Goal: Use online tool/utility: Utilize a website feature to perform a specific function

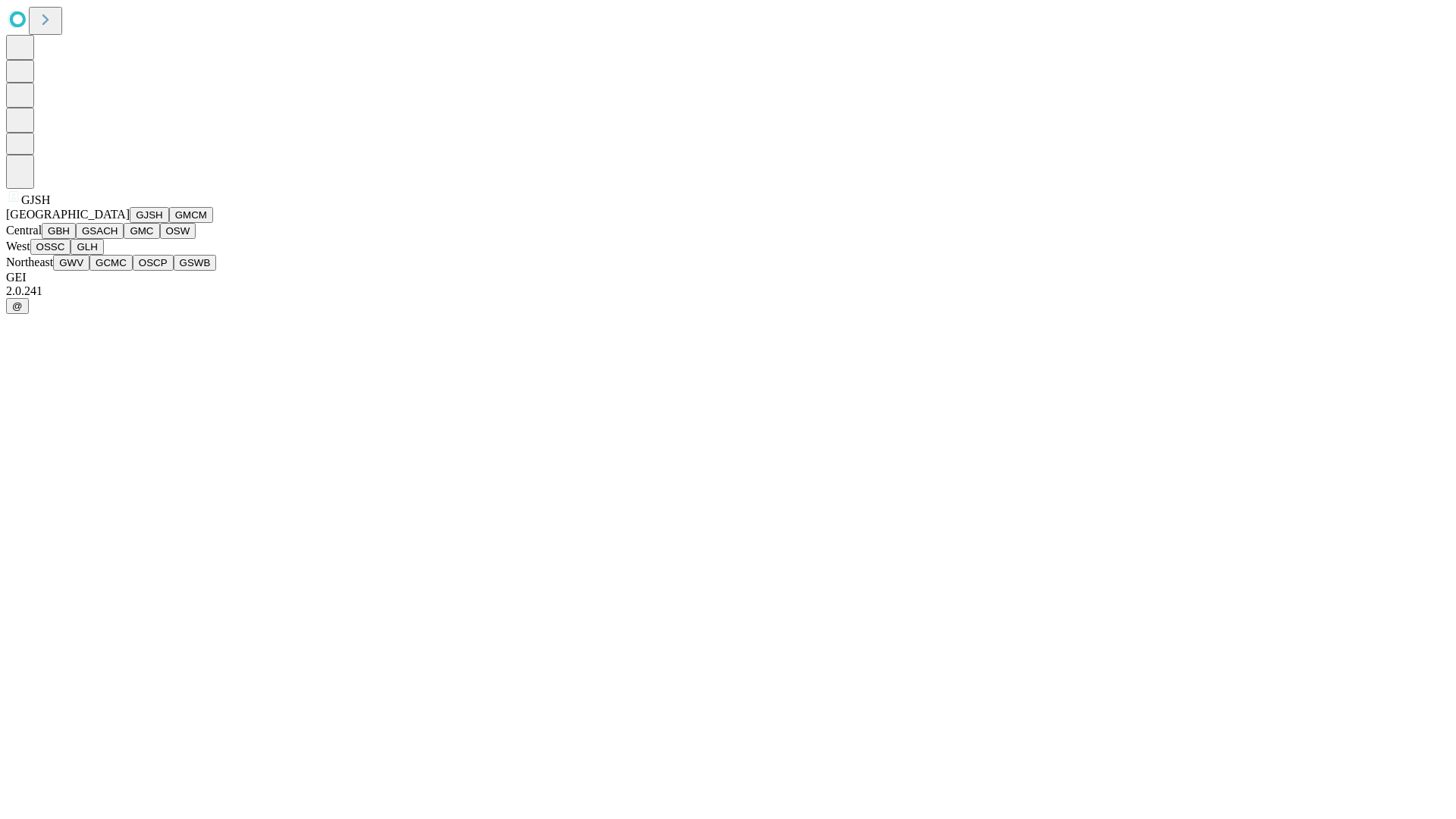
click at [129, 223] on button "GJSH" at bounding box center [149, 215] width 40 height 16
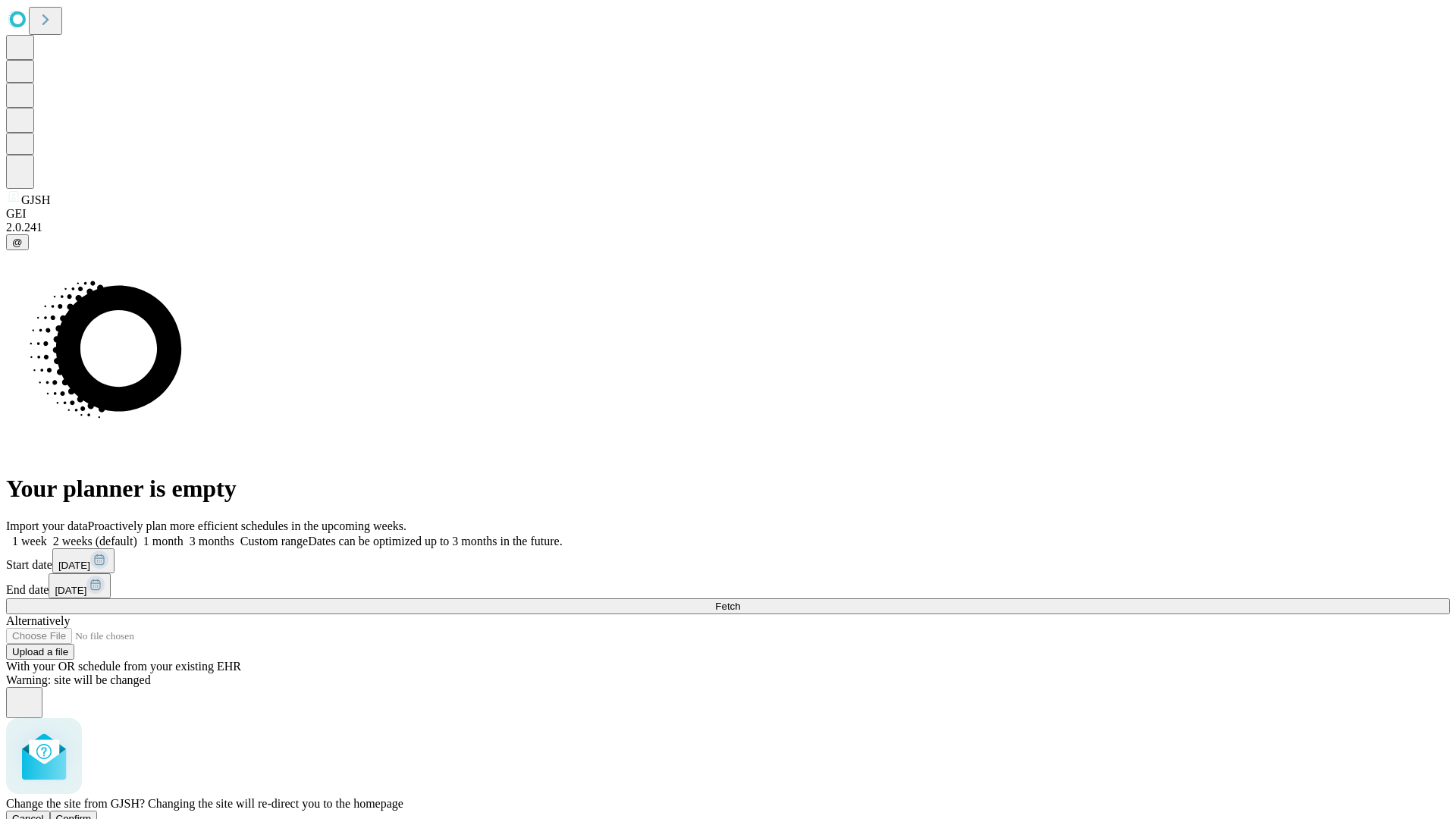
click at [92, 813] on span "Confirm" at bounding box center [74, 818] width 35 height 11
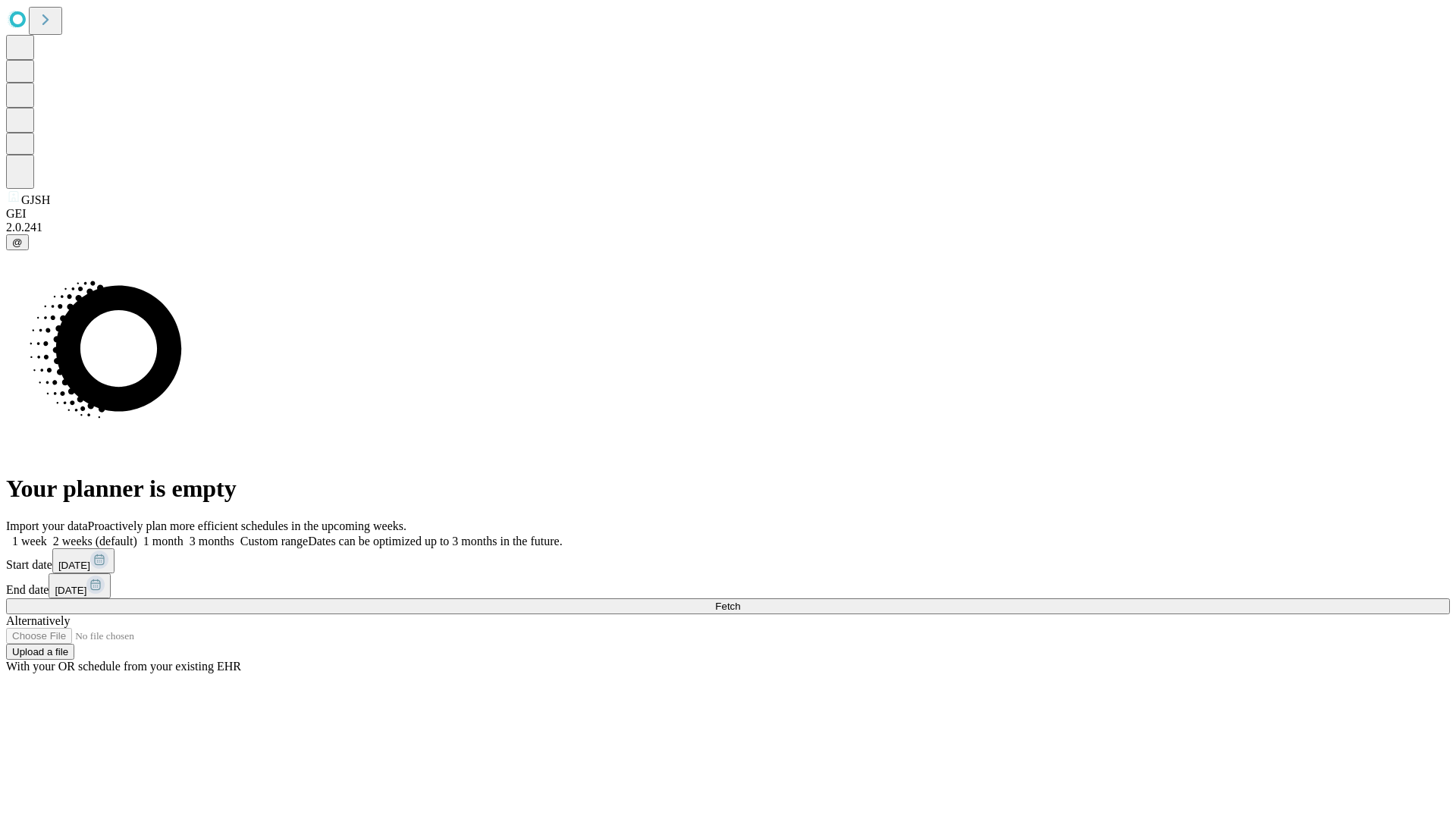
click at [183, 535] on label "1 month" at bounding box center [160, 541] width 47 height 13
click at [740, 601] on span "Fetch" at bounding box center [728, 606] width 25 height 11
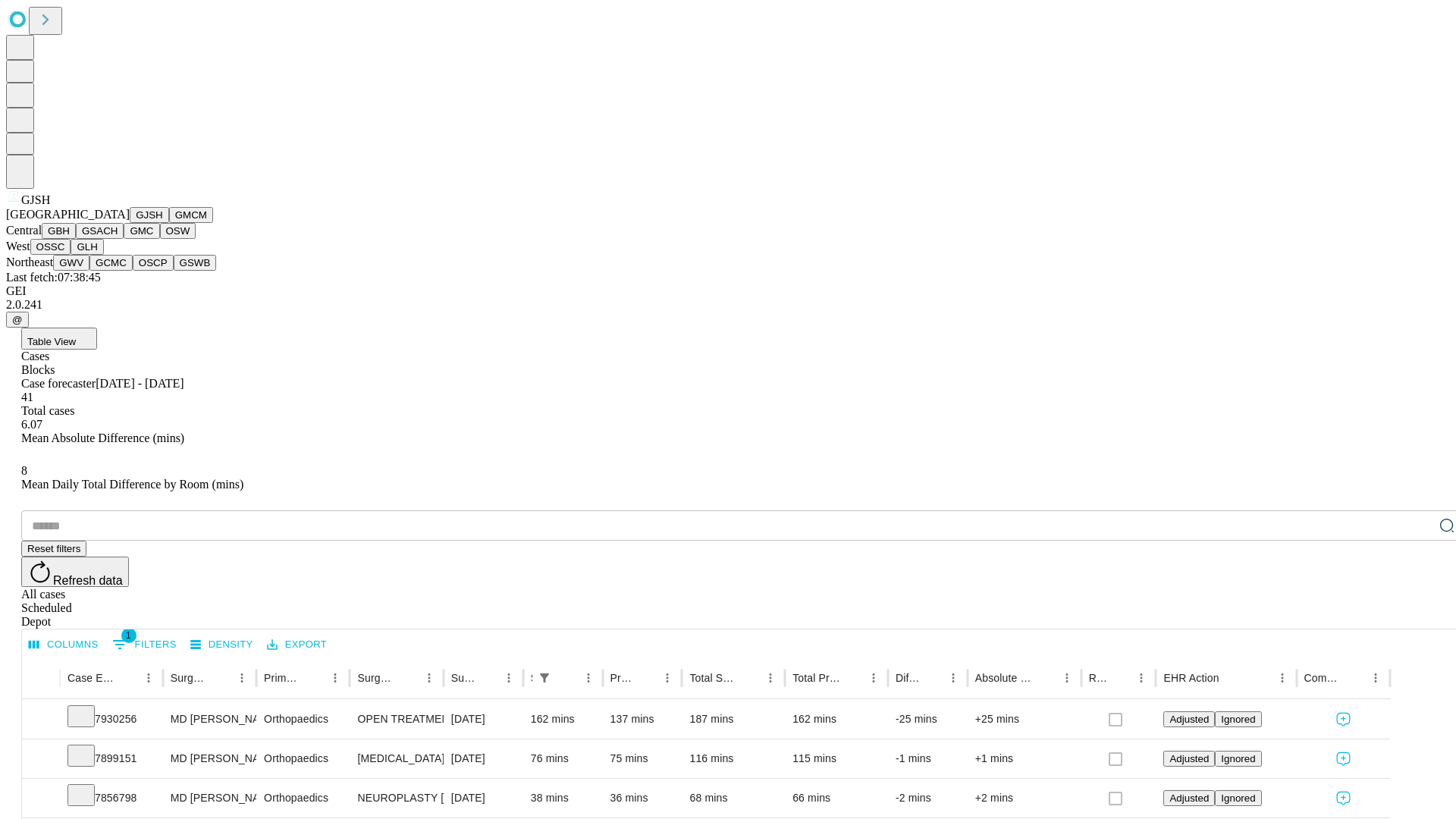
click at [169, 223] on button "GMCM" at bounding box center [191, 215] width 44 height 16
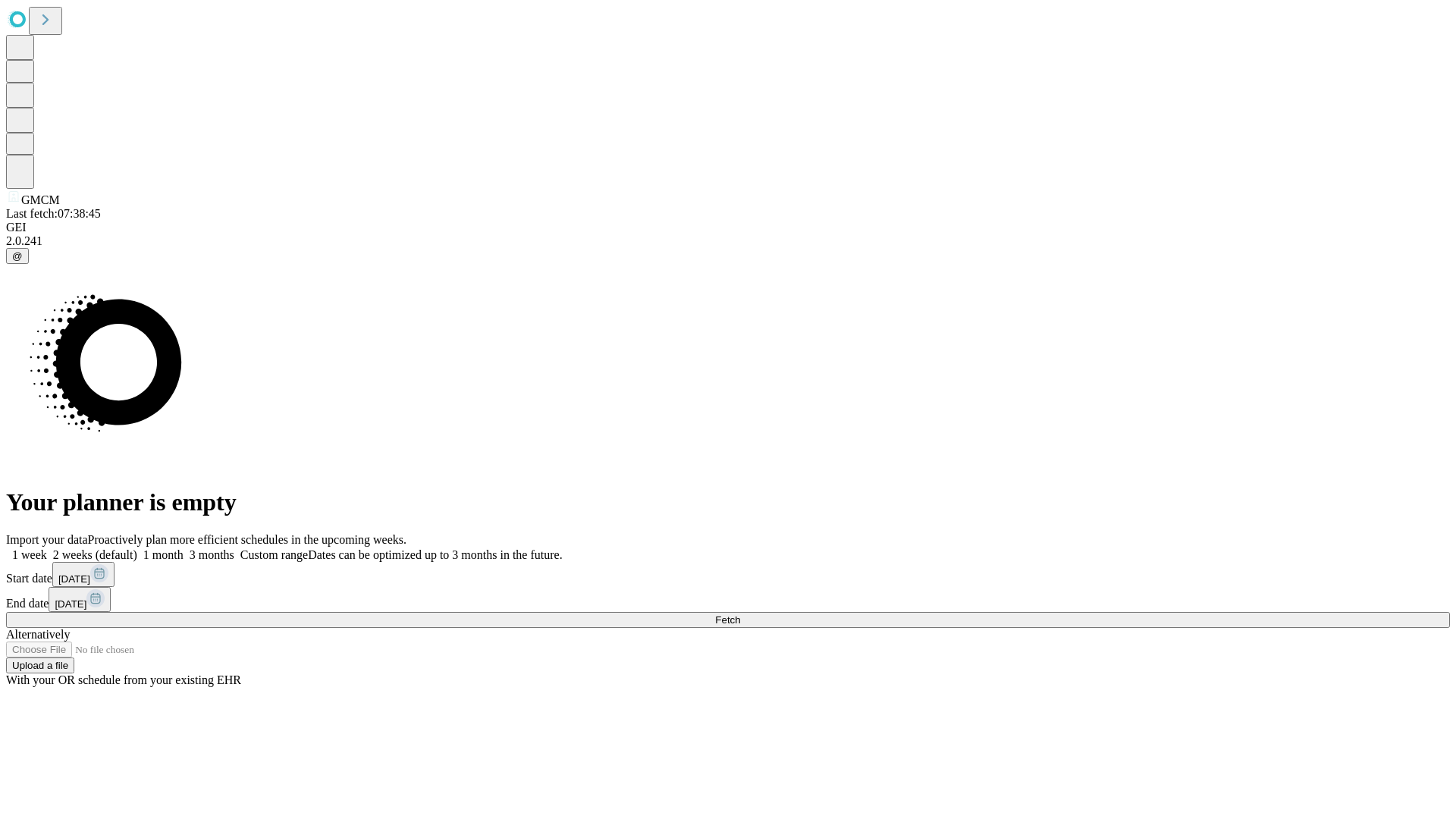
click at [183, 549] on label "1 month" at bounding box center [160, 555] width 47 height 13
click at [740, 615] on span "Fetch" at bounding box center [728, 620] width 25 height 11
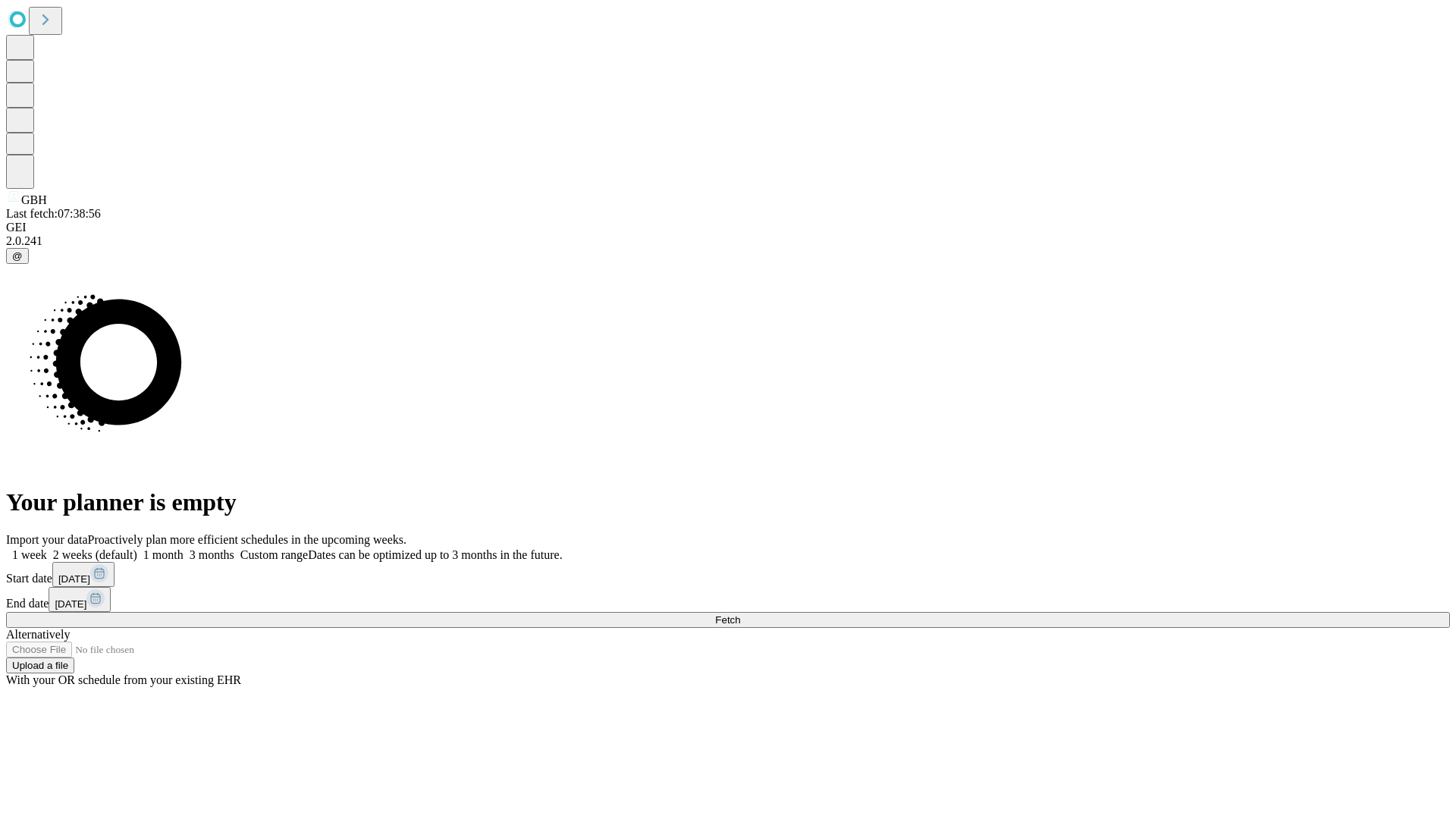
click at [183, 549] on label "1 month" at bounding box center [160, 555] width 47 height 13
click at [740, 615] on span "Fetch" at bounding box center [728, 620] width 25 height 11
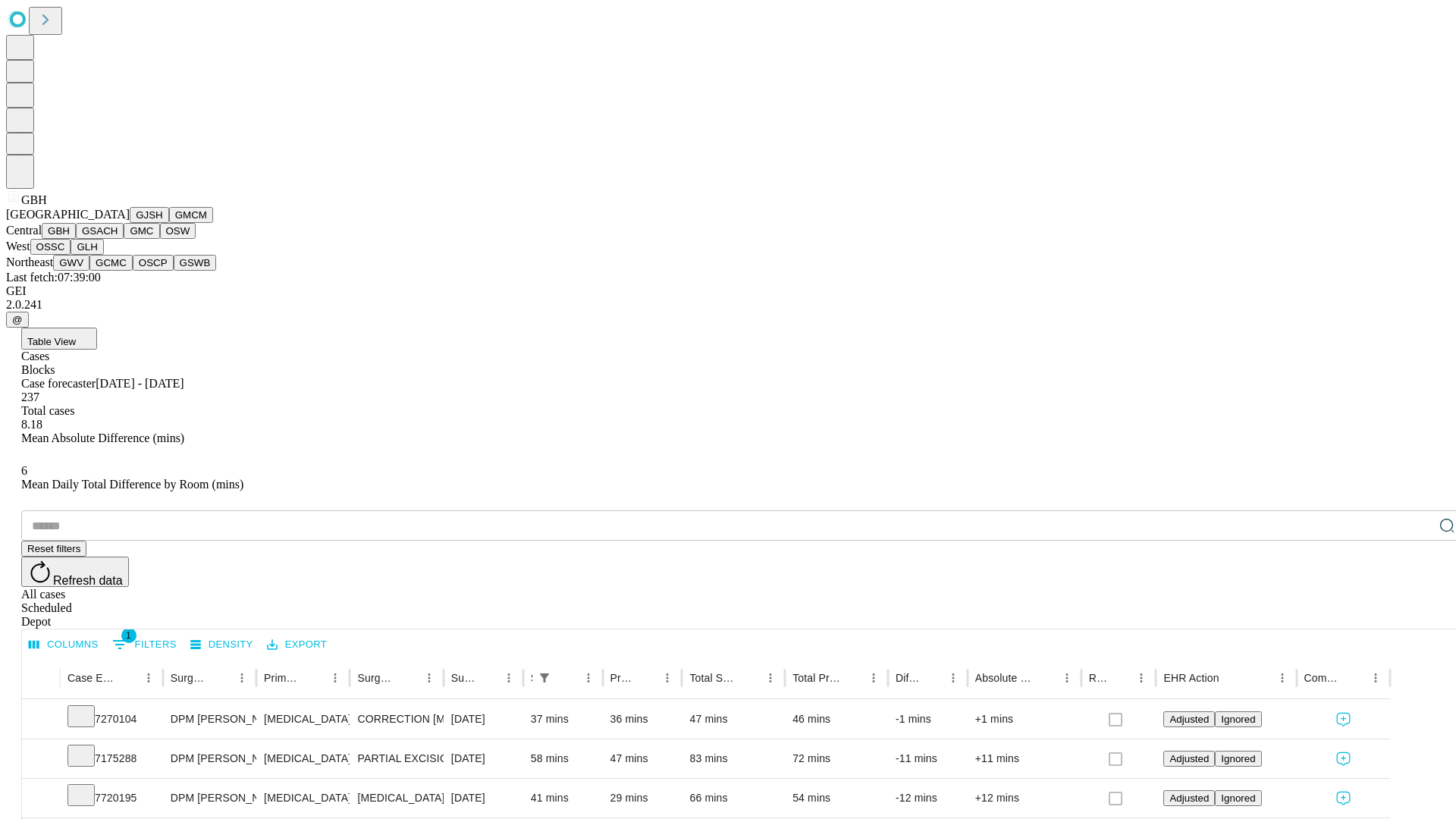
click at [117, 239] on button "GSACH" at bounding box center [100, 231] width 48 height 16
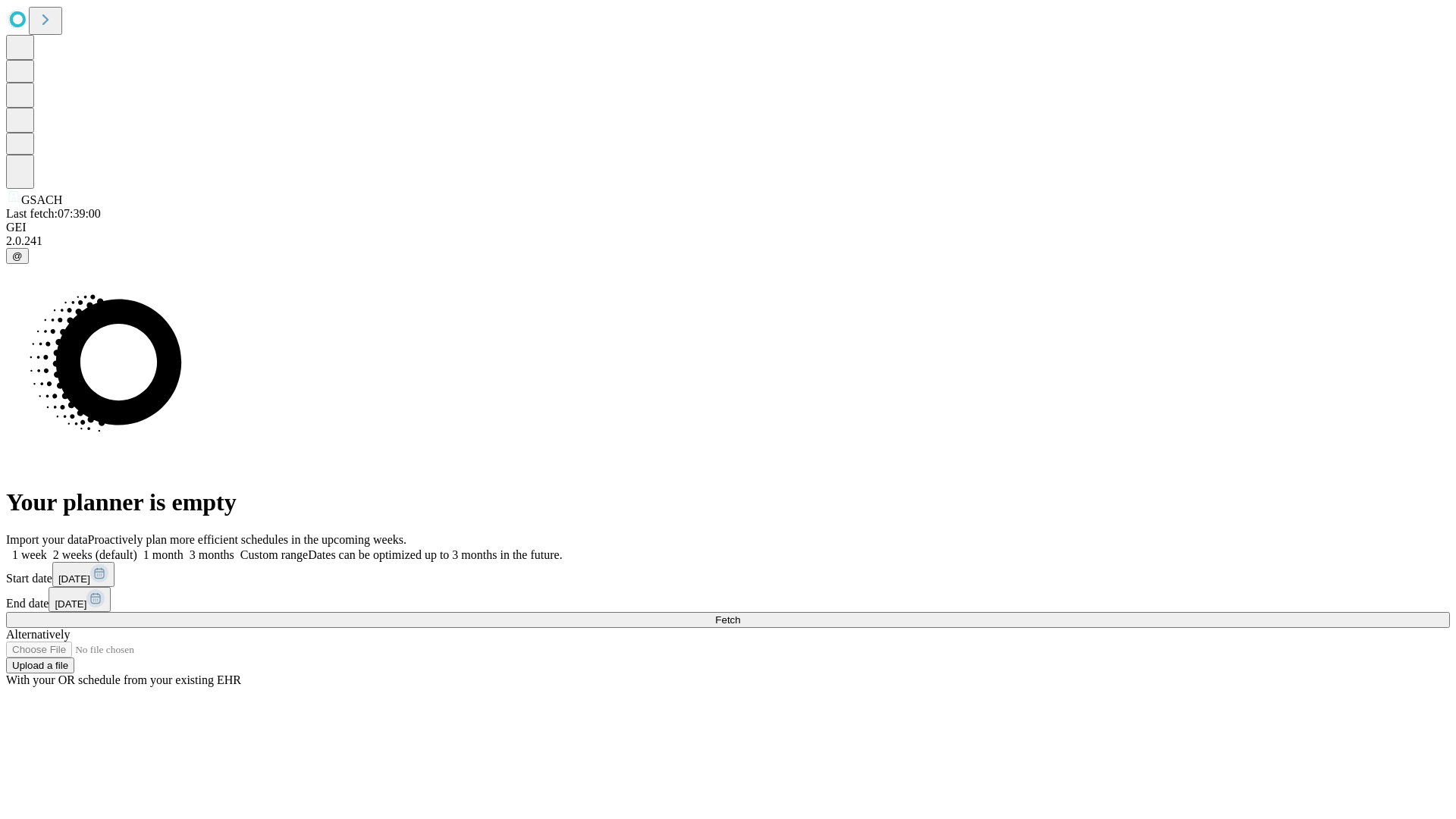
click at [183, 549] on label "1 month" at bounding box center [160, 555] width 47 height 13
click at [740, 615] on span "Fetch" at bounding box center [728, 620] width 25 height 11
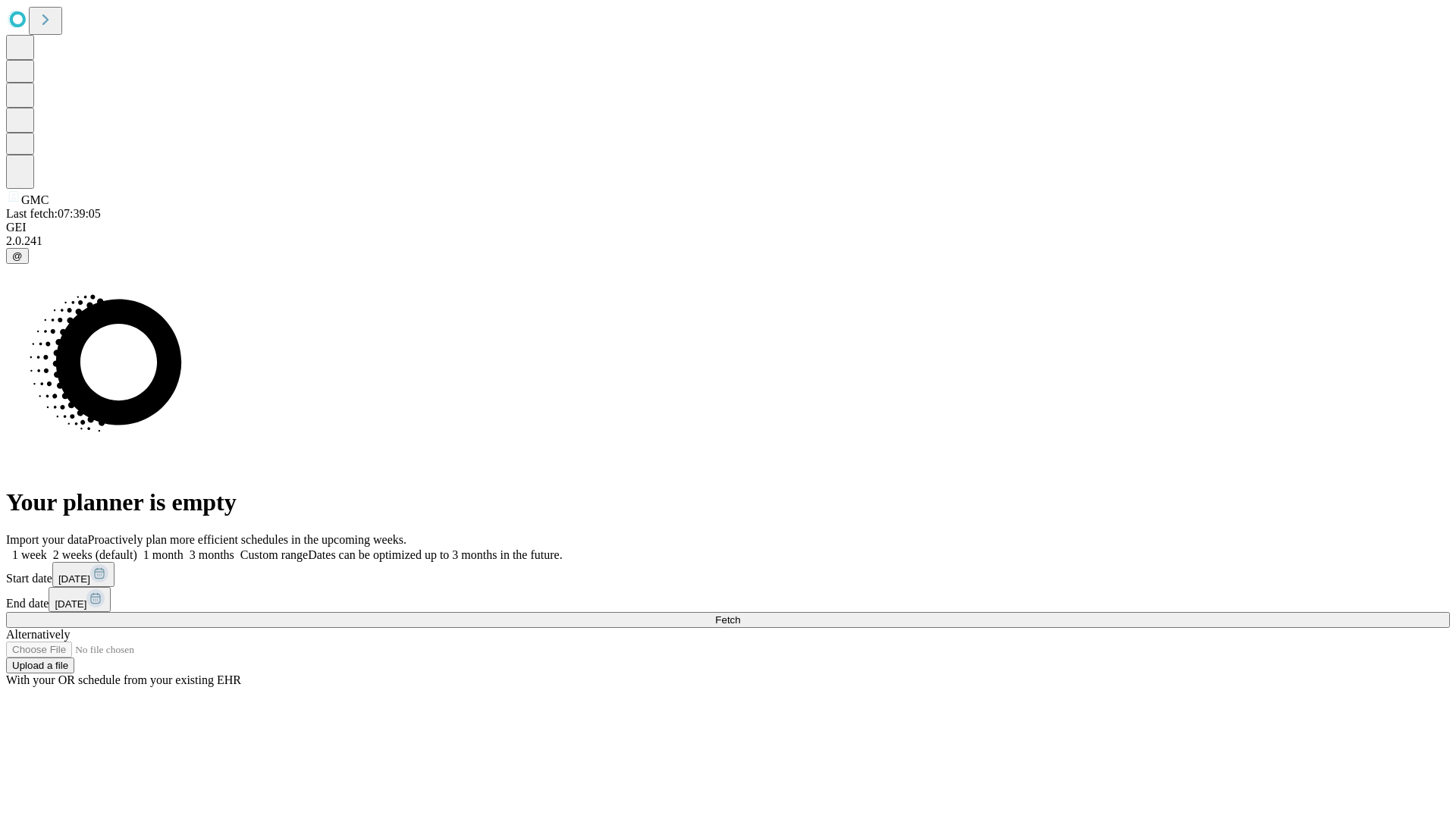
click at [183, 549] on label "1 month" at bounding box center [160, 555] width 47 height 13
click at [740, 615] on span "Fetch" at bounding box center [728, 620] width 25 height 11
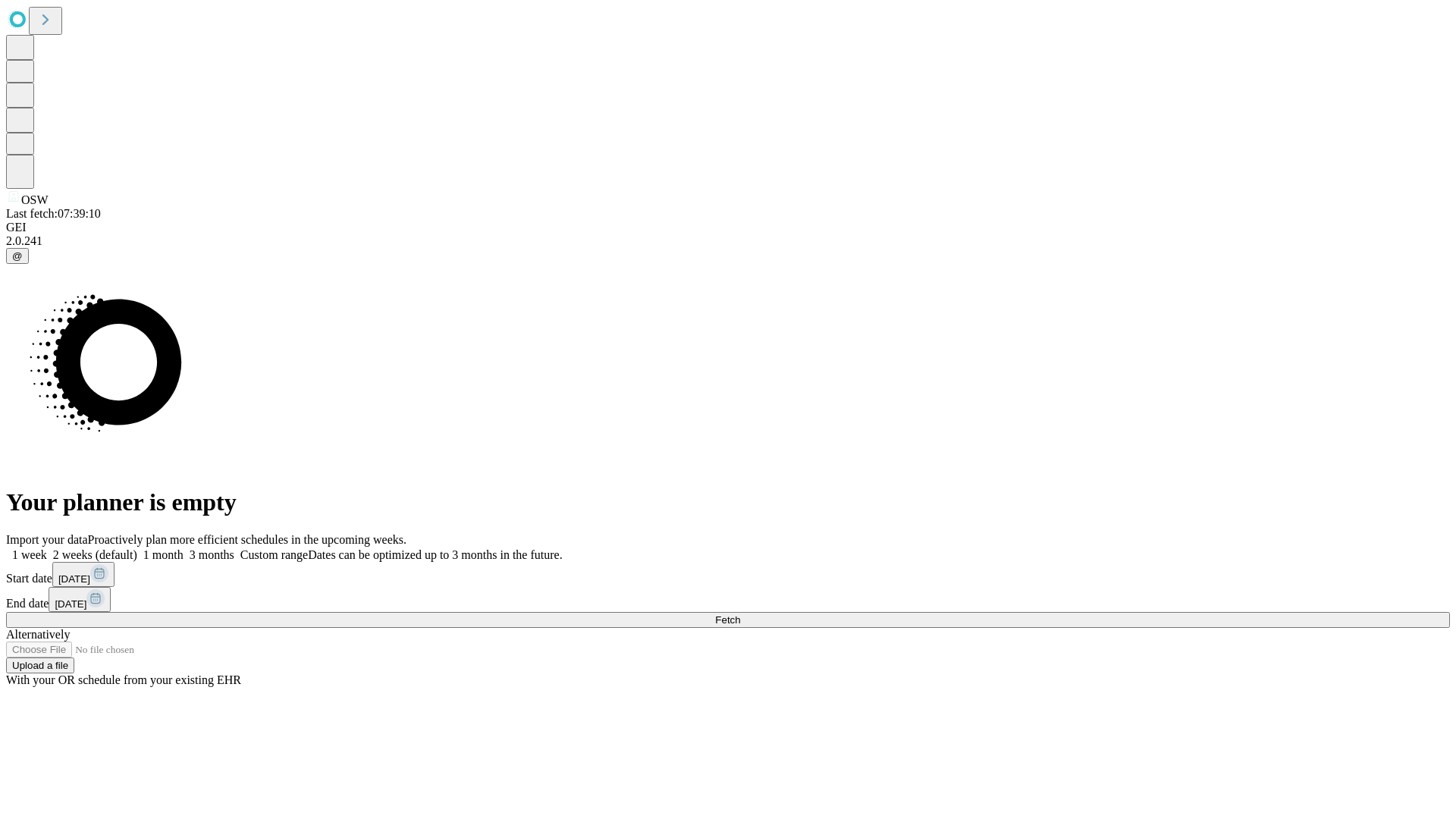
click at [740, 615] on span "Fetch" at bounding box center [728, 620] width 25 height 11
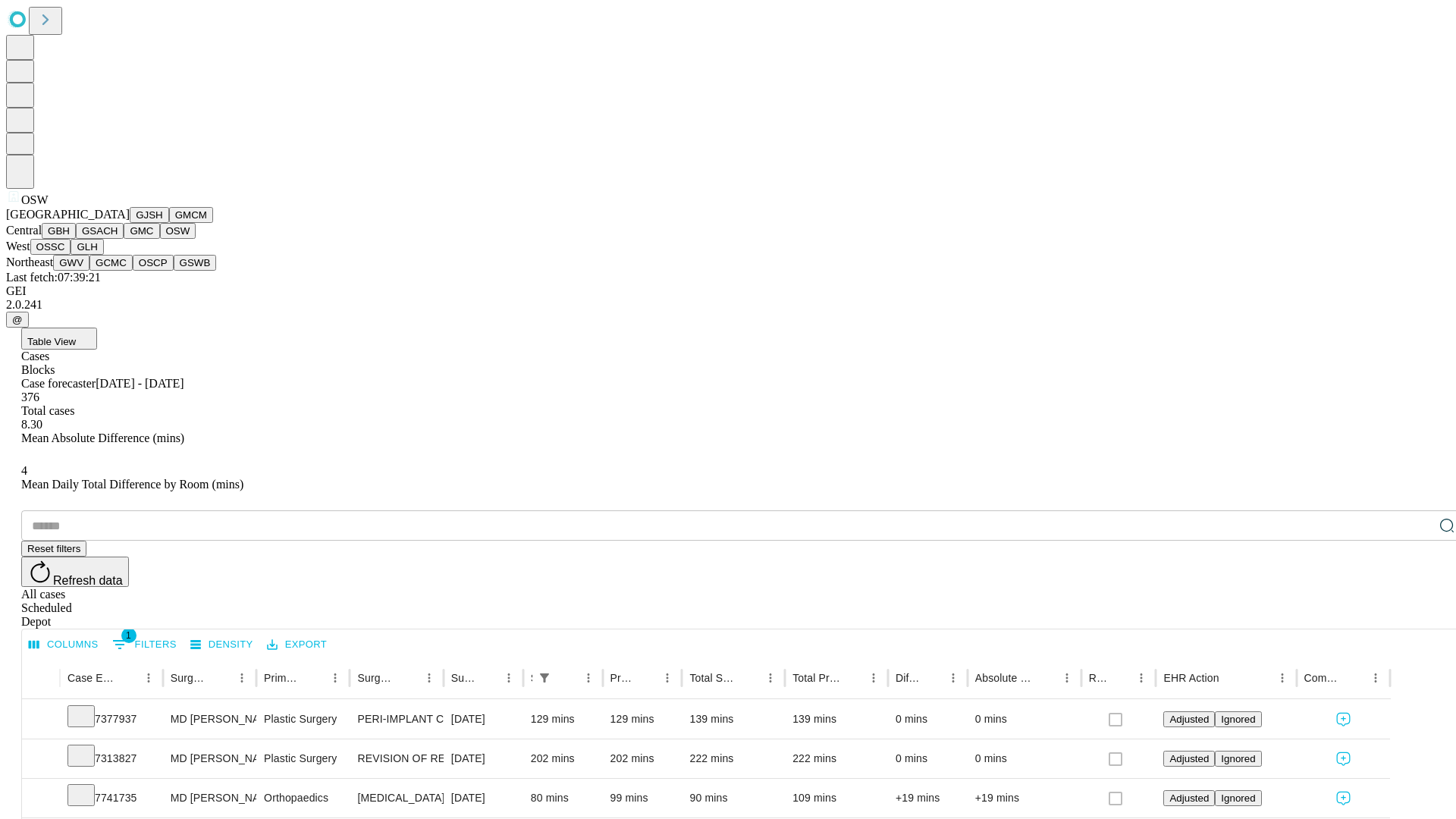
click at [71, 255] on button "OSSC" at bounding box center [50, 247] width 41 height 16
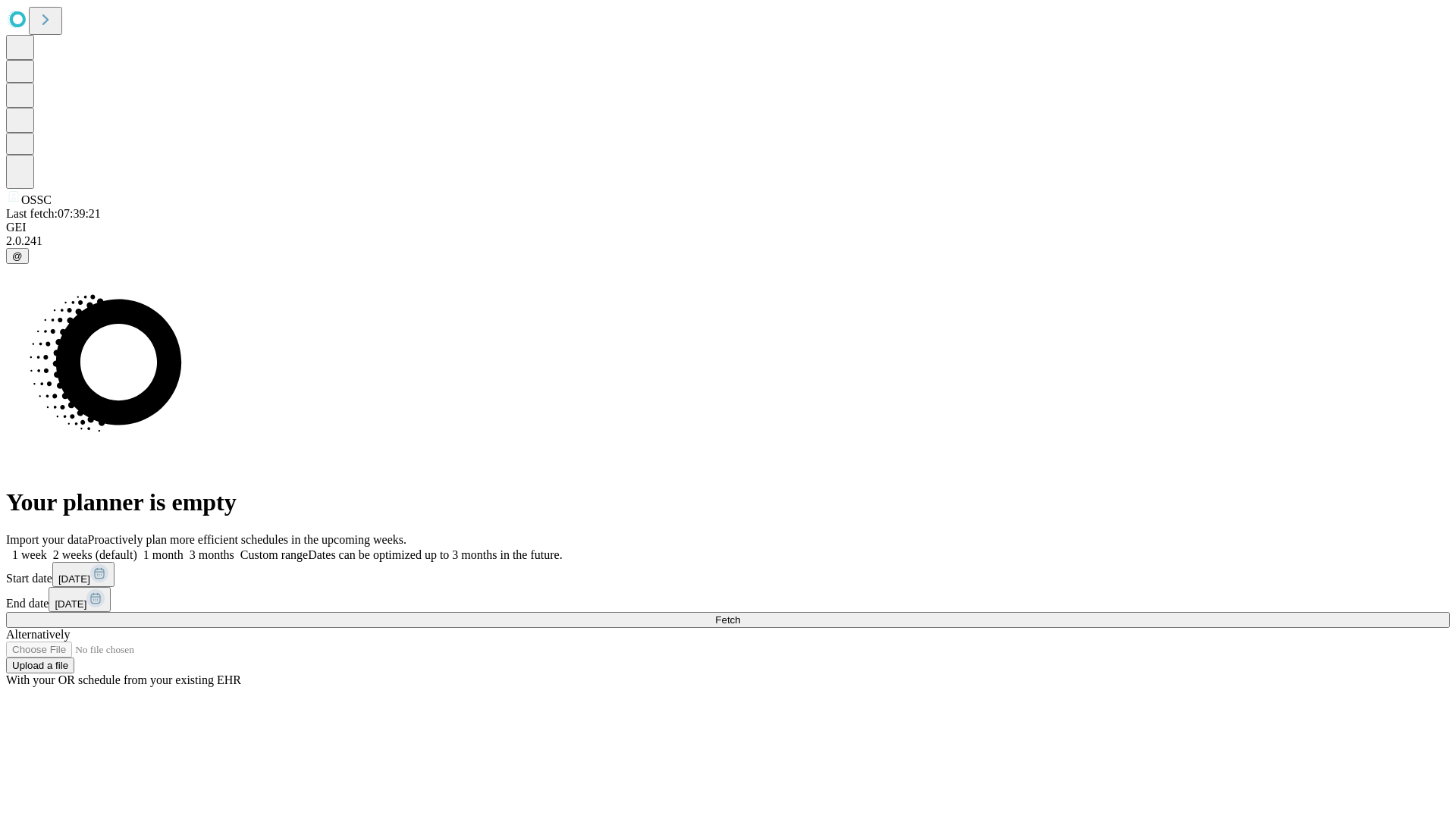
click at [183, 549] on label "1 month" at bounding box center [160, 555] width 47 height 13
click at [740, 615] on span "Fetch" at bounding box center [728, 620] width 25 height 11
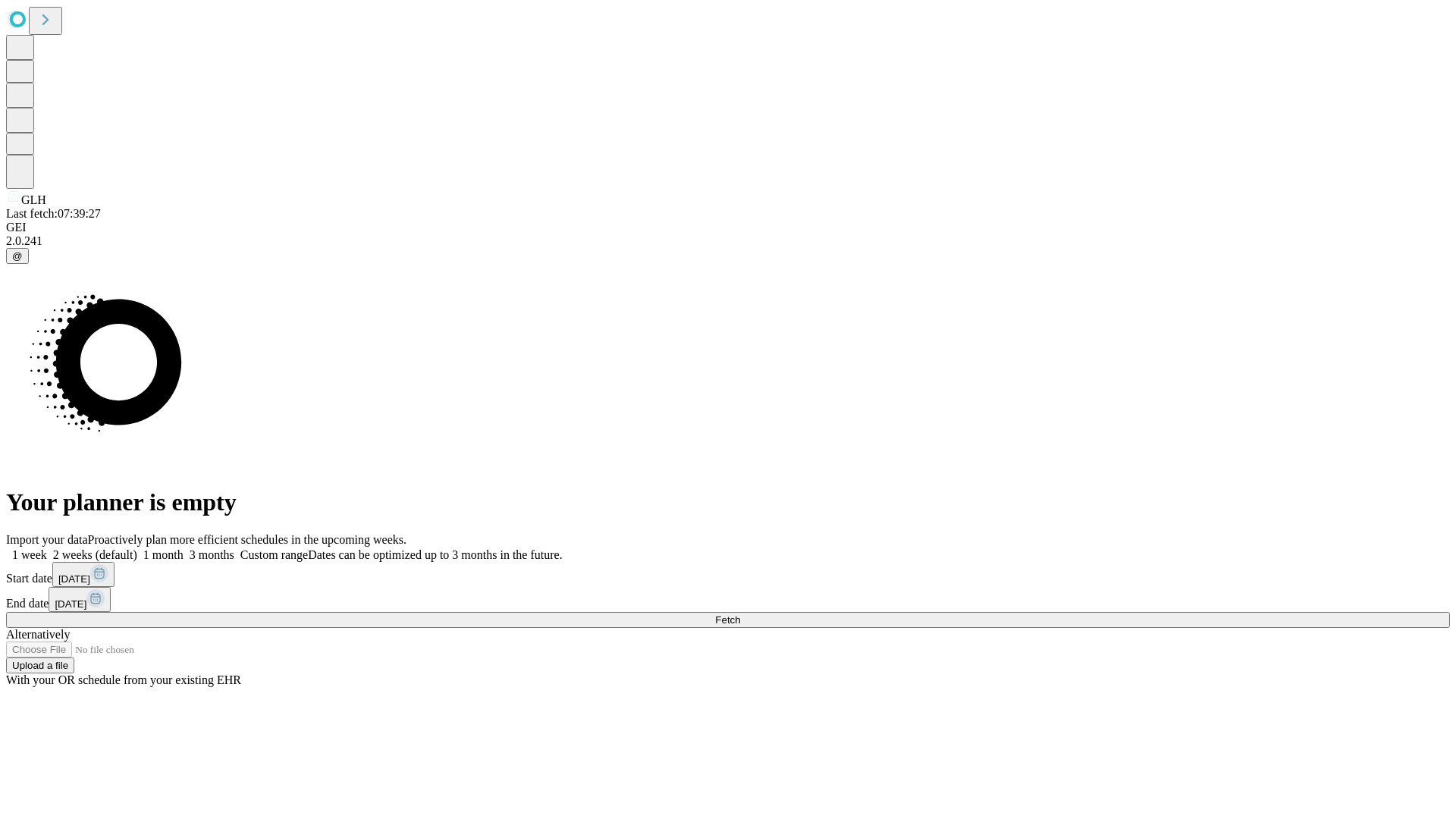
click at [740, 615] on span "Fetch" at bounding box center [728, 620] width 25 height 11
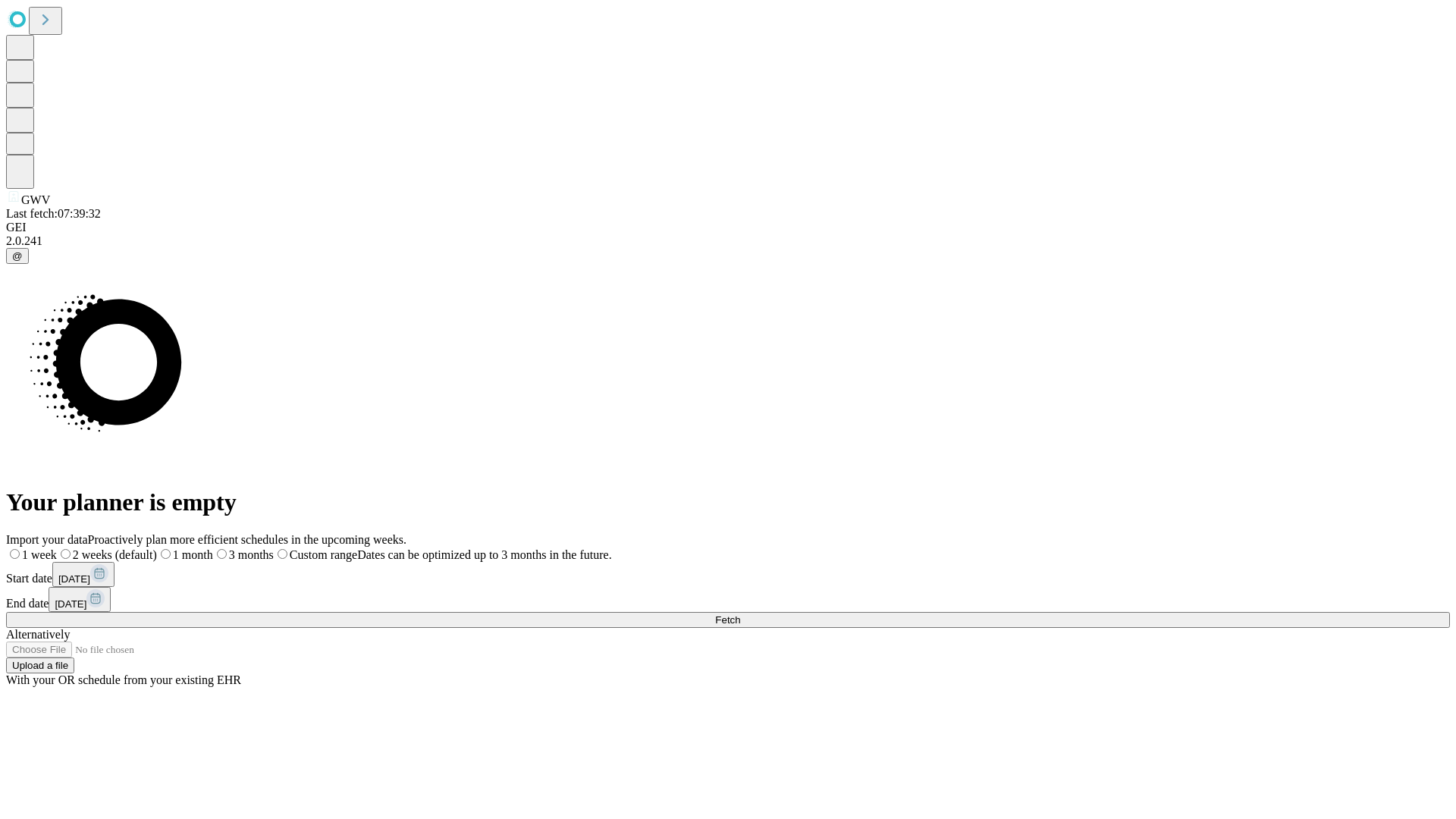
click at [213, 549] on label "1 month" at bounding box center [185, 555] width 56 height 13
click at [740, 615] on span "Fetch" at bounding box center [728, 620] width 25 height 11
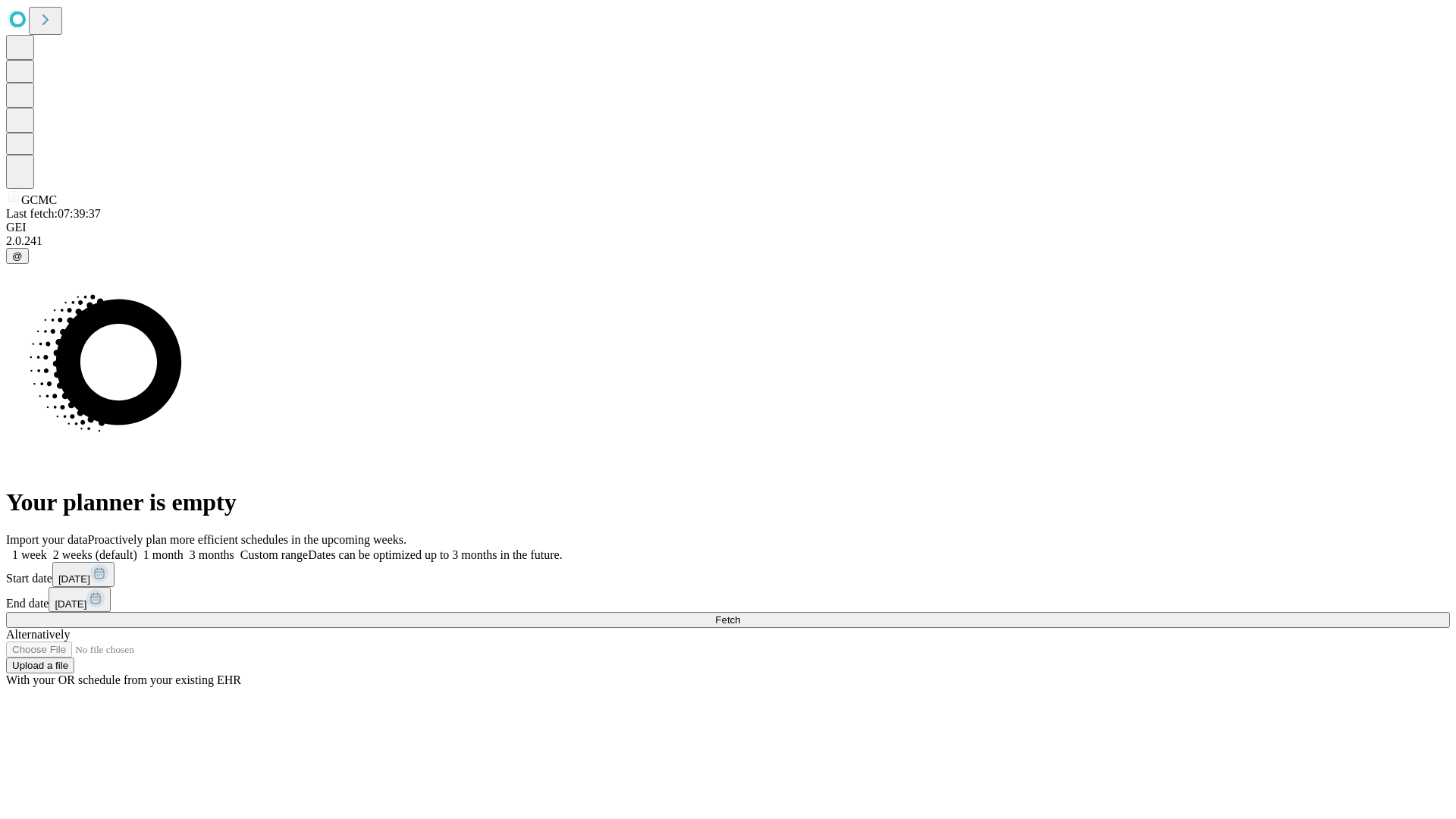
click at [183, 549] on label "1 month" at bounding box center [160, 555] width 47 height 13
click at [740, 615] on span "Fetch" at bounding box center [728, 620] width 25 height 11
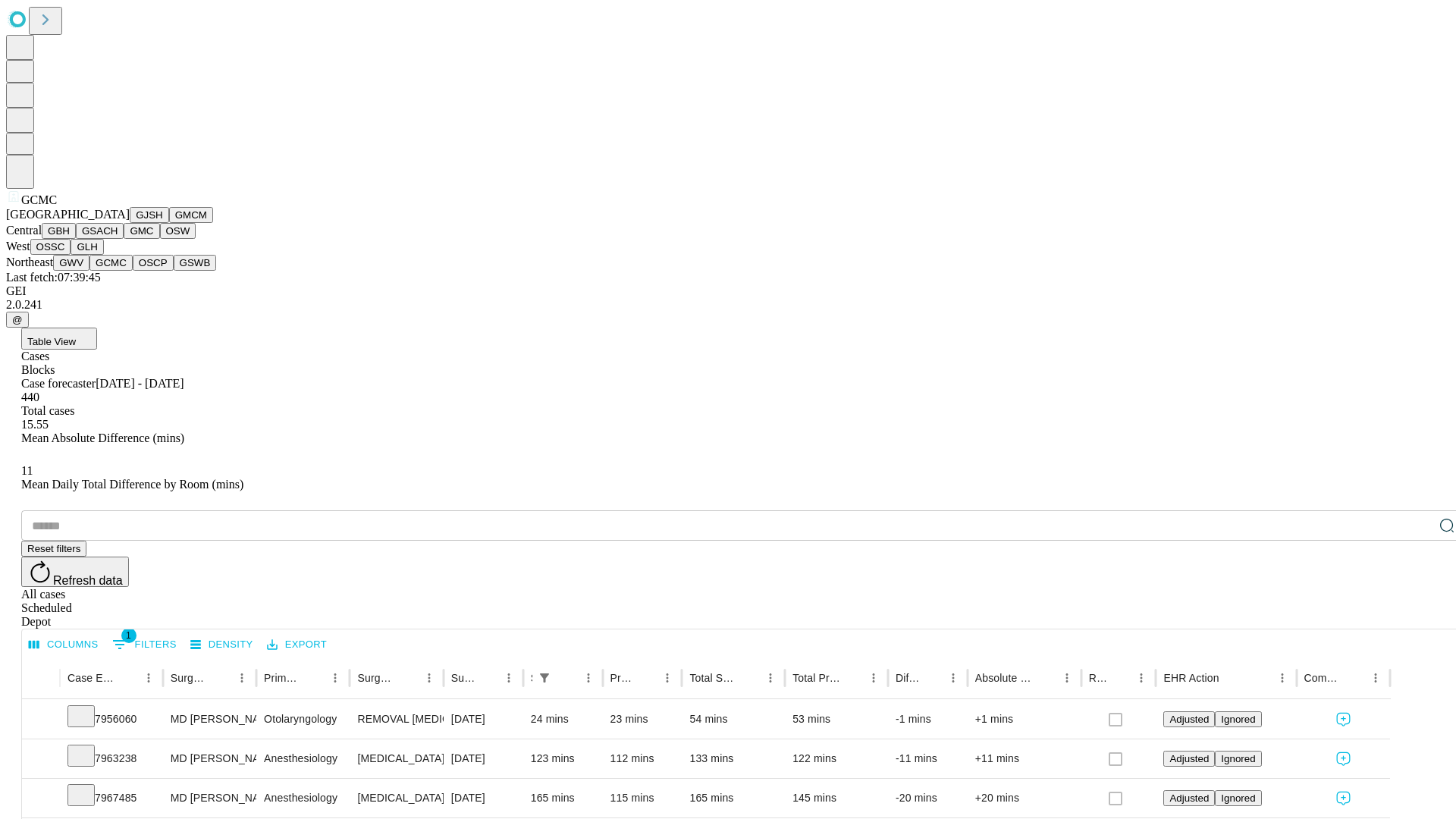
click at [133, 270] on button "OSCP" at bounding box center [153, 262] width 41 height 16
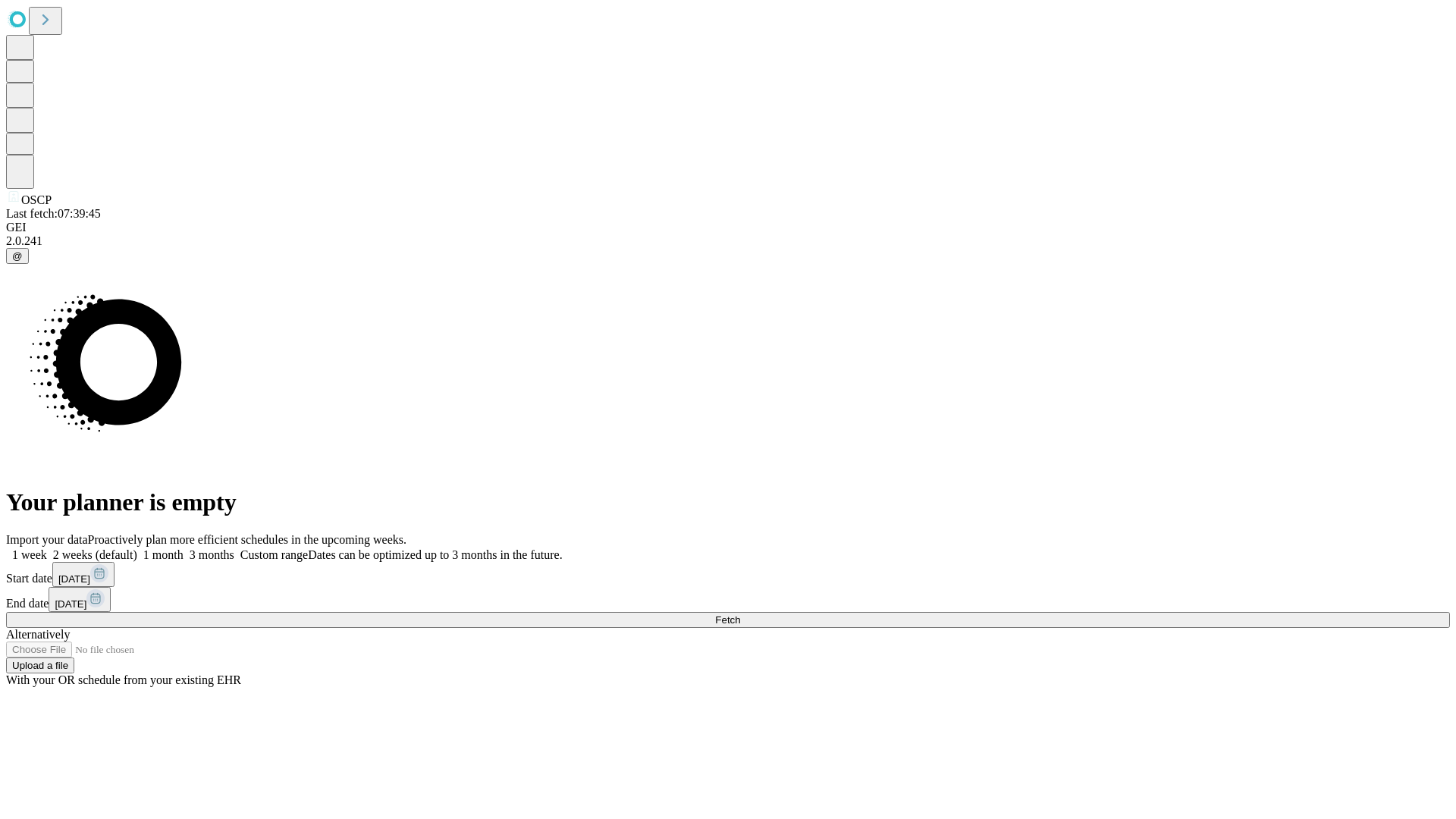
click at [183, 549] on label "1 month" at bounding box center [160, 555] width 47 height 13
click at [740, 615] on span "Fetch" at bounding box center [728, 620] width 25 height 11
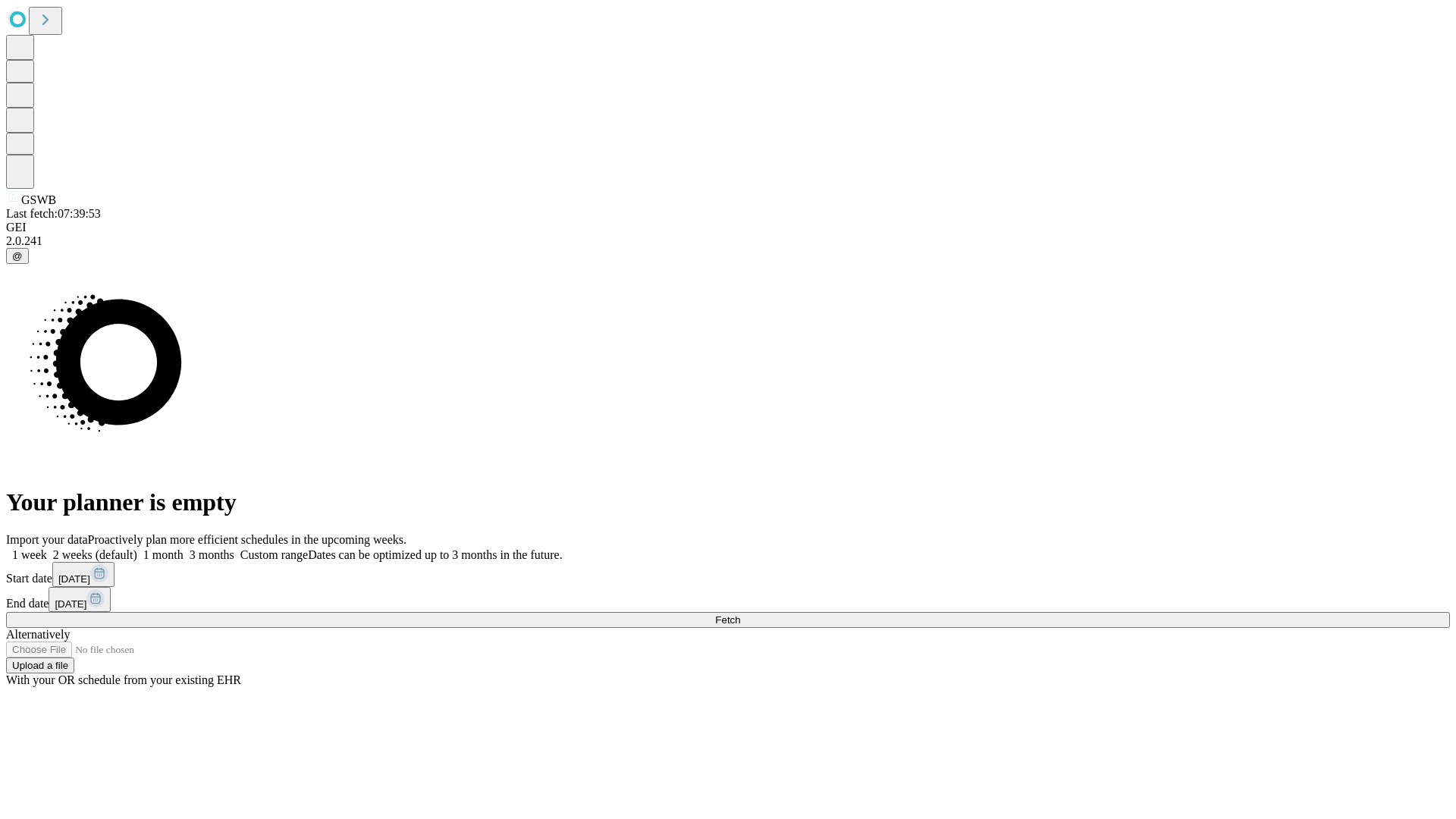
click at [183, 549] on label "1 month" at bounding box center [160, 555] width 47 height 13
click at [740, 615] on span "Fetch" at bounding box center [728, 620] width 25 height 11
